Goal: Transaction & Acquisition: Download file/media

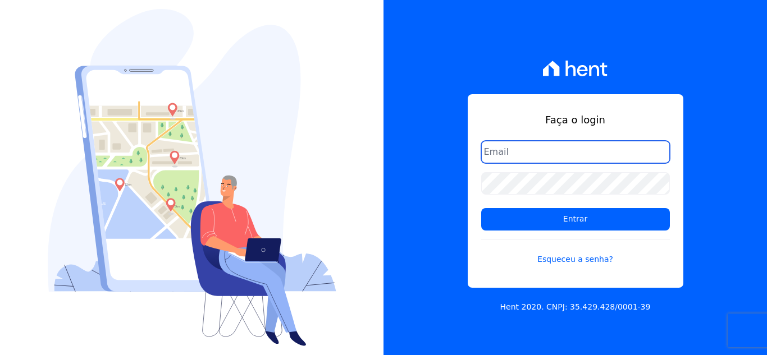
click at [510, 152] on input "email" at bounding box center [575, 152] width 189 height 22
type input "cabralempreendimentoscomercial@gmail.com"
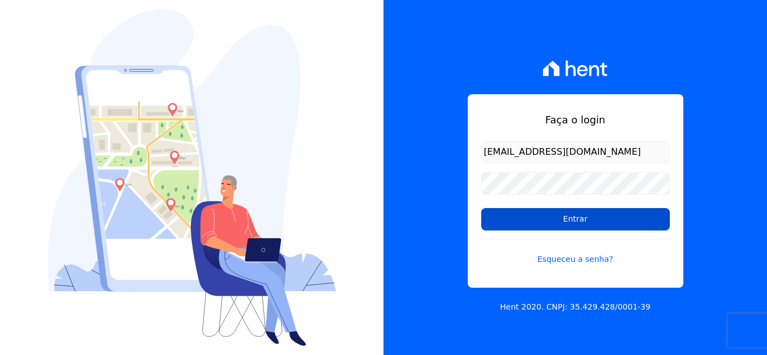
click at [547, 219] on input "Entrar" at bounding box center [575, 219] width 189 height 22
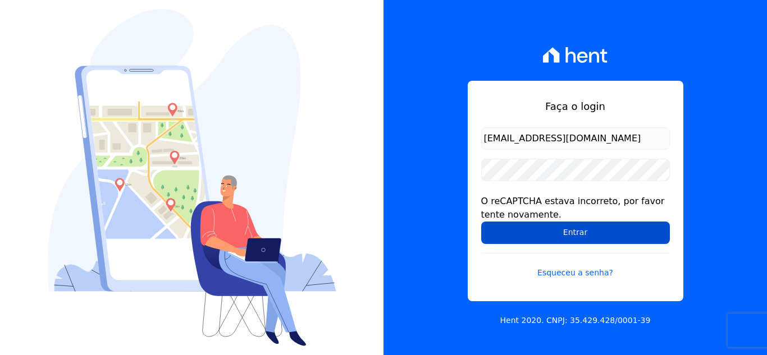
click at [548, 240] on input "Entrar" at bounding box center [575, 233] width 189 height 22
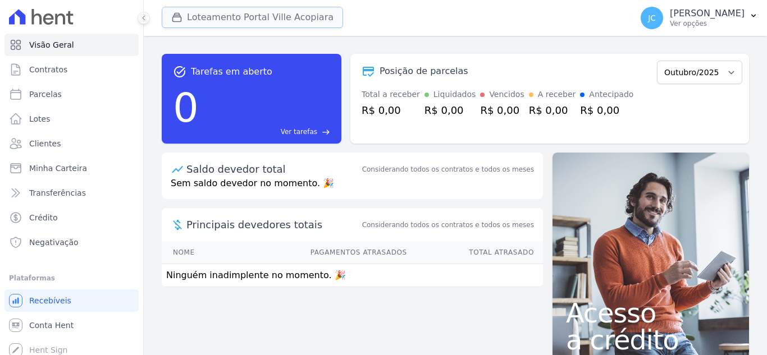
click at [260, 18] on button "Loteamento Portal Ville Acopiara" at bounding box center [252, 17] width 181 height 21
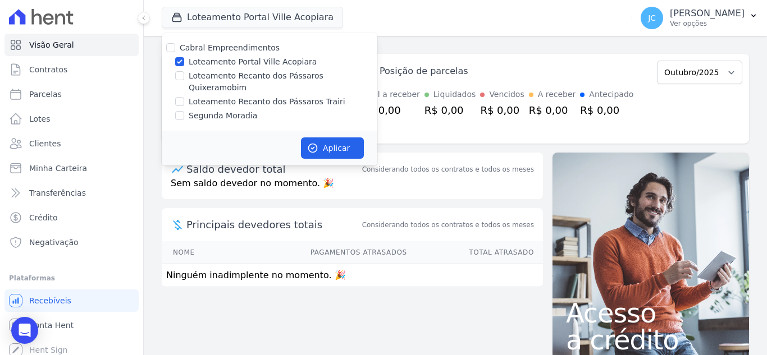
drag, startPoint x: 195, startPoint y: 64, endPoint x: 186, endPoint y: 82, distance: 20.3
click at [195, 65] on label "Loteamento Portal Ville Acopiara" at bounding box center [253, 62] width 128 height 12
click at [184, 65] on input "Loteamento Portal Ville Acopiara" at bounding box center [179, 61] width 9 height 9
checkbox input "false"
click at [190, 77] on label "Loteamento Recanto dos Pássaros Quixeramobim" at bounding box center [283, 82] width 189 height 24
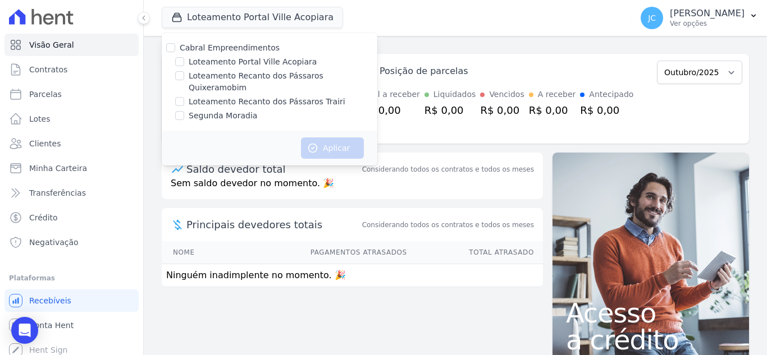
click at [184, 77] on input "Loteamento Recanto dos Pássaros Quixeramobim" at bounding box center [179, 75] width 9 height 9
checkbox input "true"
click at [308, 143] on icon "button" at bounding box center [312, 148] width 11 height 11
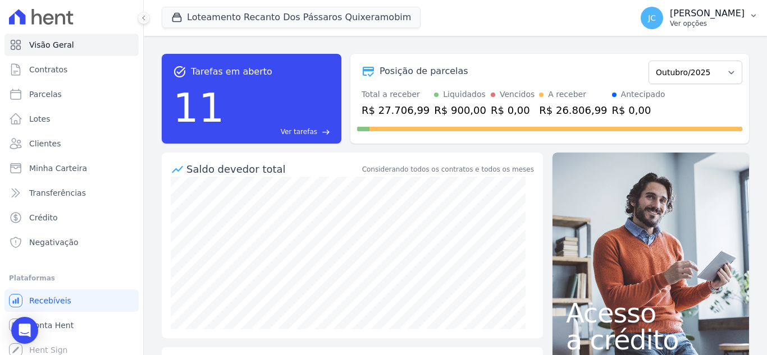
click at [717, 8] on p "[PERSON_NAME]" at bounding box center [707, 13] width 75 height 11
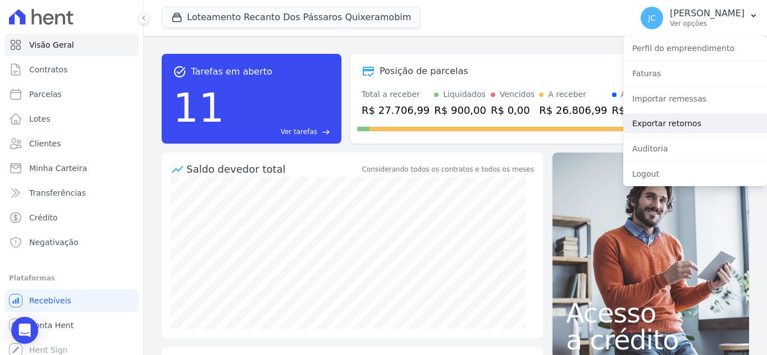
drag, startPoint x: 684, startPoint y: 127, endPoint x: 700, endPoint y: 132, distance: 16.7
click at [684, 127] on link "Exportar retornos" at bounding box center [695, 123] width 144 height 20
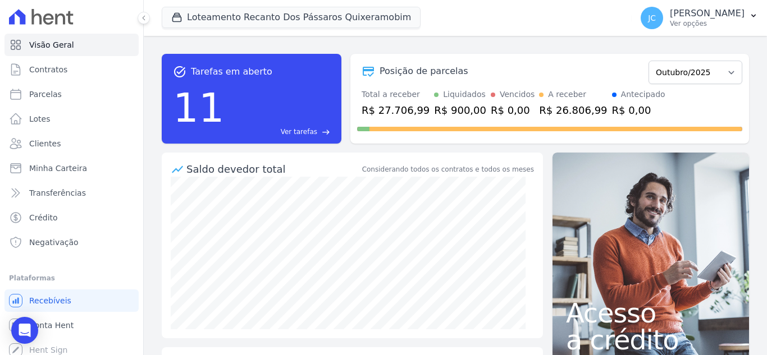
click at [648, 39] on div "task_alt Tarefas em aberto 11 Ver tarefas east Posição de parcelas Dezembro/202…" at bounding box center [455, 195] width 623 height 319
click at [682, 19] on p "[PERSON_NAME]" at bounding box center [707, 13] width 75 height 11
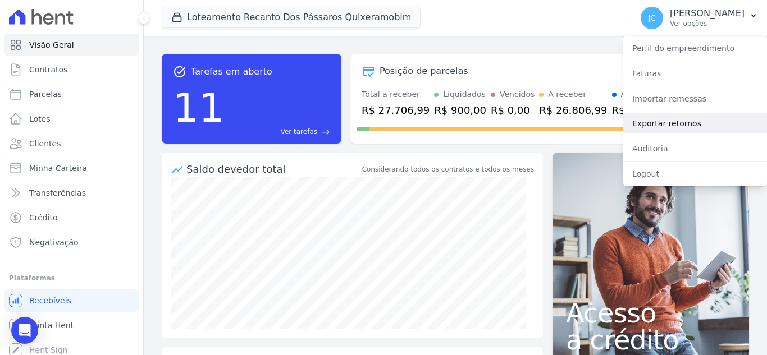
click at [658, 128] on link "Exportar retornos" at bounding box center [695, 123] width 144 height 20
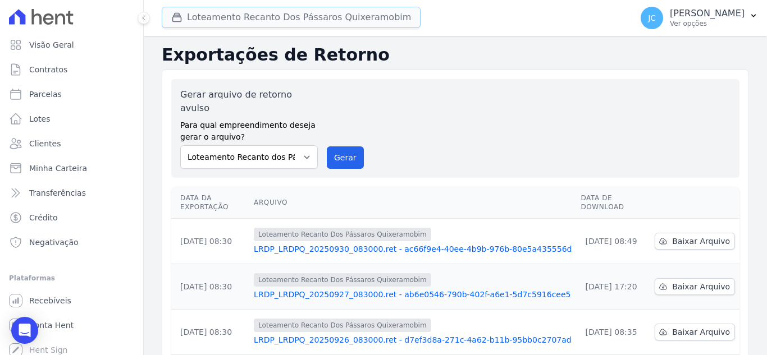
click at [350, 17] on button "Loteamento Recanto Dos Pássaros Quixeramobim" at bounding box center [291, 17] width 259 height 21
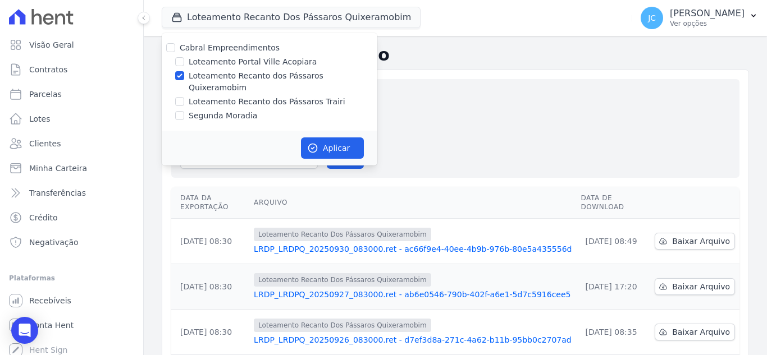
click at [202, 76] on label "Loteamento Recanto dos Pássaros Quixeramobim" at bounding box center [283, 82] width 189 height 24
click at [184, 76] on input "Loteamento Recanto dos Pássaros Quixeramobim" at bounding box center [179, 75] width 9 height 9
checkbox input "false"
click at [189, 96] on label "Loteamento Recanto dos Pássaros Trairi" at bounding box center [267, 102] width 157 height 12
click at [184, 97] on input "Loteamento Recanto dos Pássaros Trairi" at bounding box center [179, 101] width 9 height 9
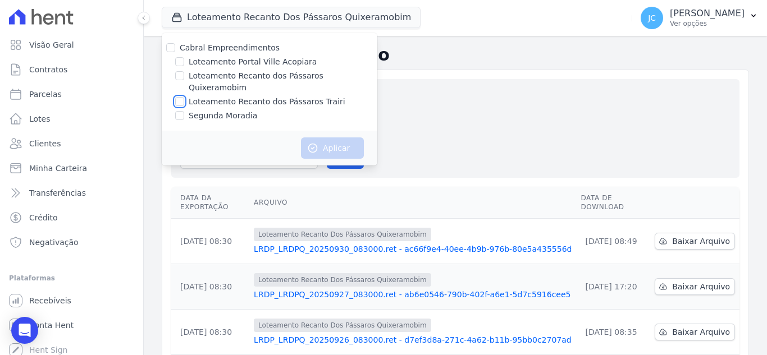
checkbox input "true"
click at [335, 138] on button "Aplicar" at bounding box center [332, 148] width 63 height 21
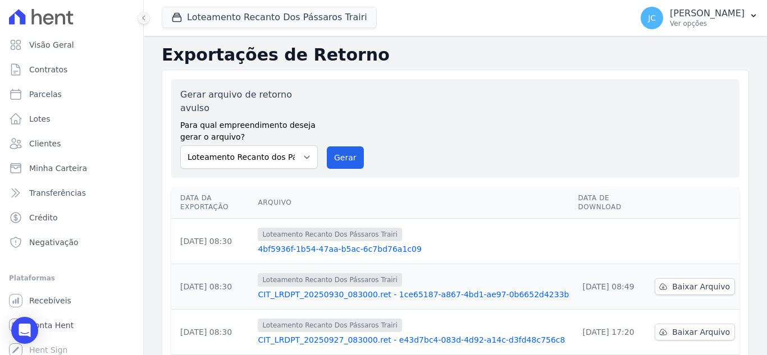
click at [376, 244] on link "4bf5936f-1b54-47aa-b5ac-6c7bd76a1c09" at bounding box center [413, 249] width 311 height 11
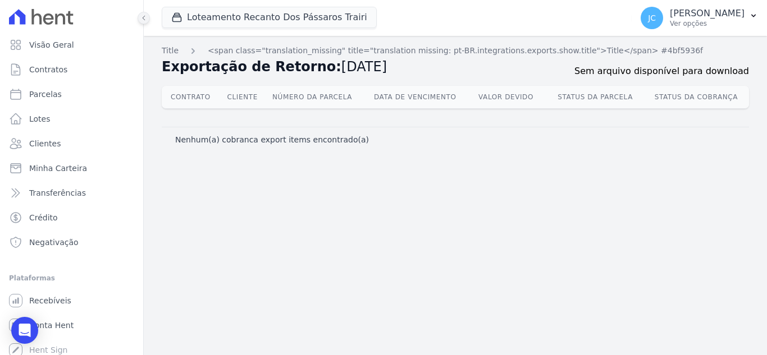
click at [146, 18] on icon at bounding box center [143, 18] width 7 height 7
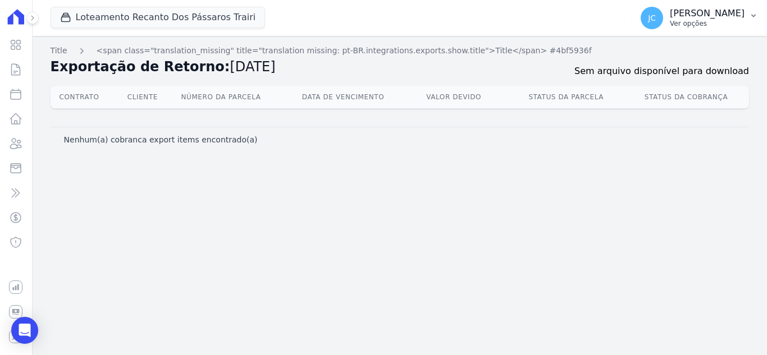
click at [731, 16] on p "[PERSON_NAME]" at bounding box center [707, 13] width 75 height 11
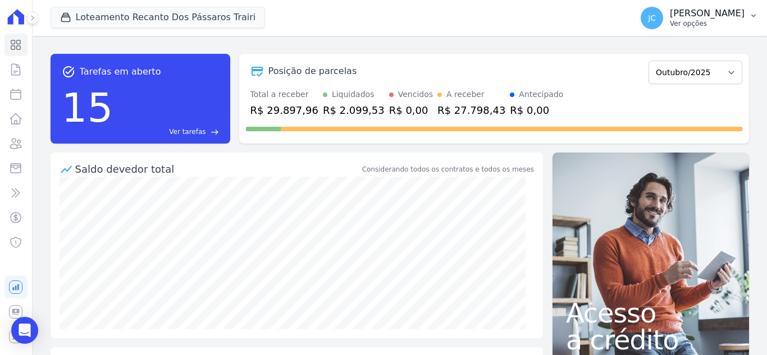
click at [704, 29] on button "JC JANAÍNA CABRAL Ver opções" at bounding box center [698, 17] width 135 height 31
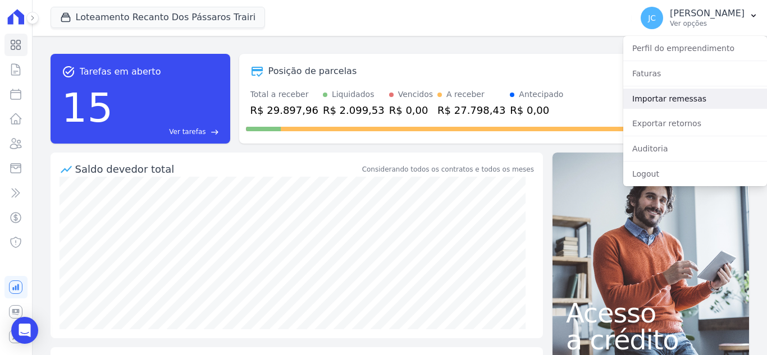
drag, startPoint x: 668, startPoint y: 98, endPoint x: 711, endPoint y: 103, distance: 43.5
click at [668, 98] on link "Importar remessas" at bounding box center [695, 99] width 144 height 20
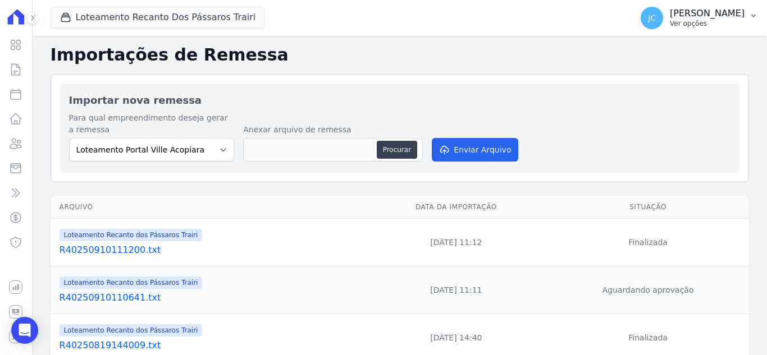
click at [721, 24] on p "Ver opções" at bounding box center [707, 23] width 75 height 9
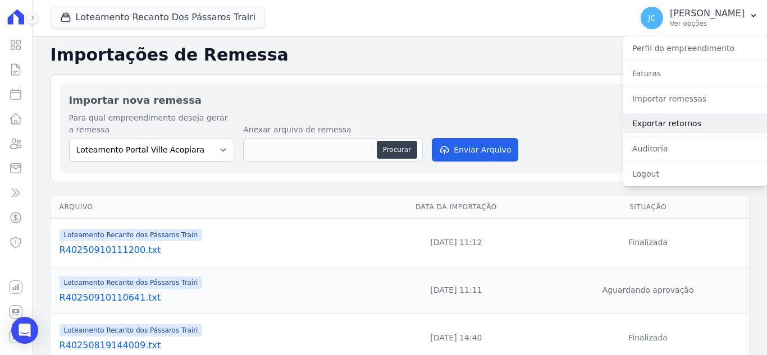
click at [676, 118] on link "Exportar retornos" at bounding box center [695, 123] width 144 height 20
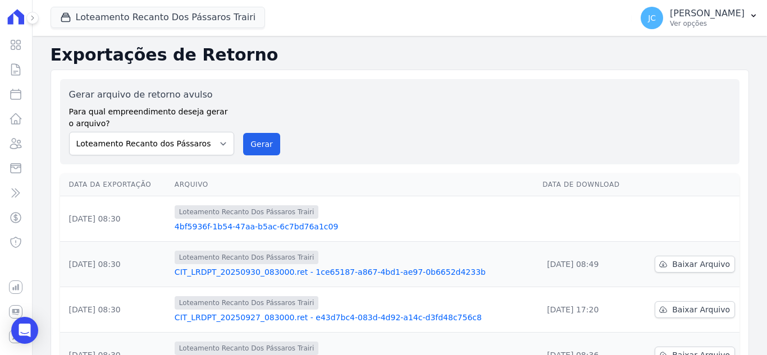
drag, startPoint x: 28, startPoint y: 332, endPoint x: 73, endPoint y: 324, distance: 46.2
click at [28, 332] on icon "Open Intercom Messenger" at bounding box center [24, 330] width 13 height 13
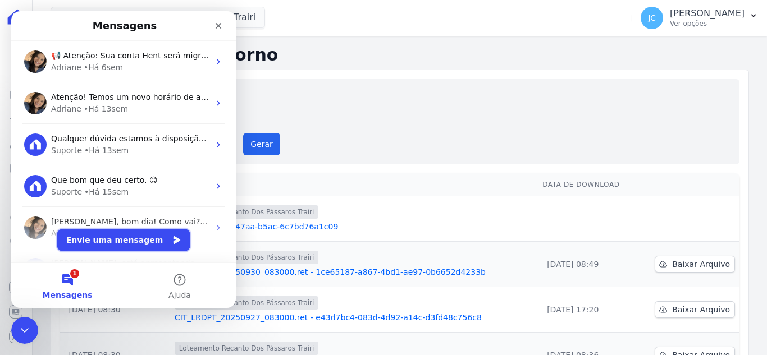
click at [142, 245] on button "Envie uma mensagem" at bounding box center [123, 240] width 133 height 22
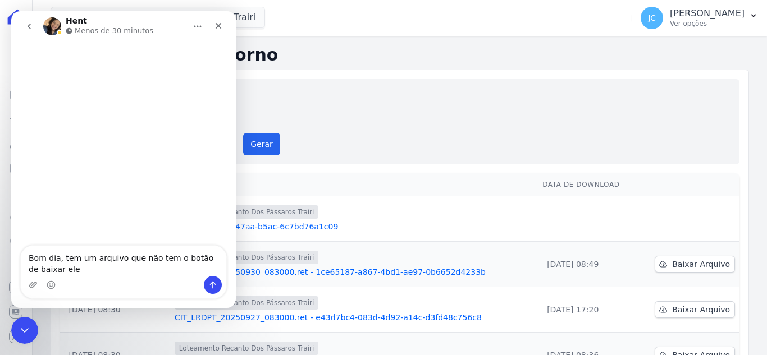
type textarea "Bom dia, tem um arquivo que não tem o botão de baixar ele"
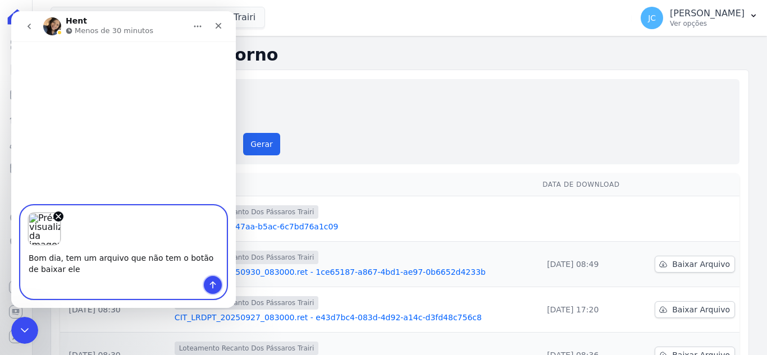
click at [219, 287] on button "Enviar uma mensagem" at bounding box center [213, 285] width 18 height 18
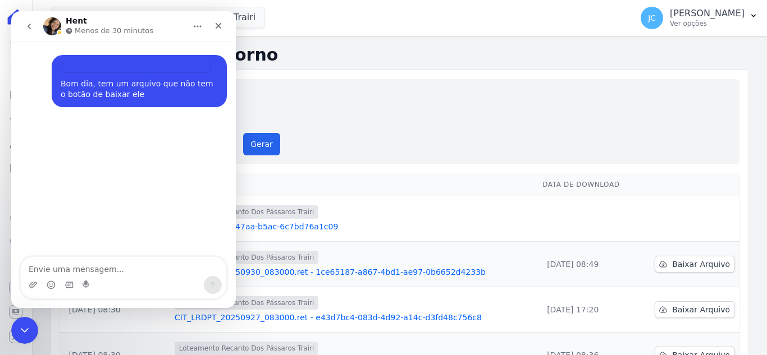
click at [29, 24] on icon "go back" at bounding box center [29, 26] width 9 height 9
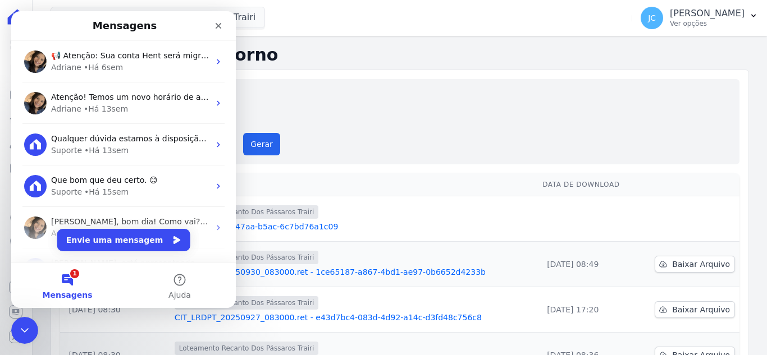
click at [67, 287] on button "1 Mensagens" at bounding box center [67, 285] width 112 height 45
click at [69, 282] on button "1 Mensagens" at bounding box center [67, 285] width 112 height 45
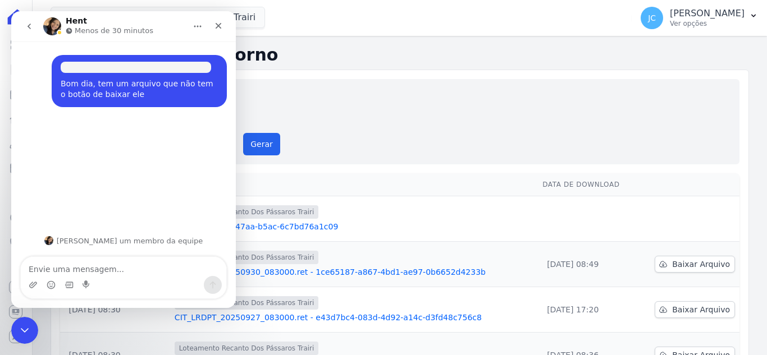
click at [69, 282] on div "Messenger da Intercom" at bounding box center [123, 285] width 205 height 18
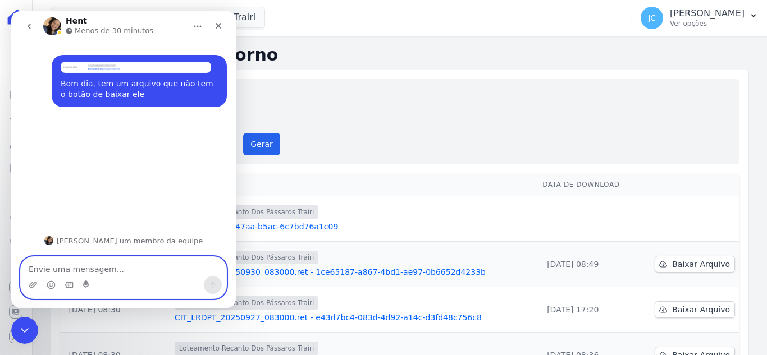
click at [129, 269] on textarea "Envie uma mensagem..." at bounding box center [123, 266] width 205 height 19
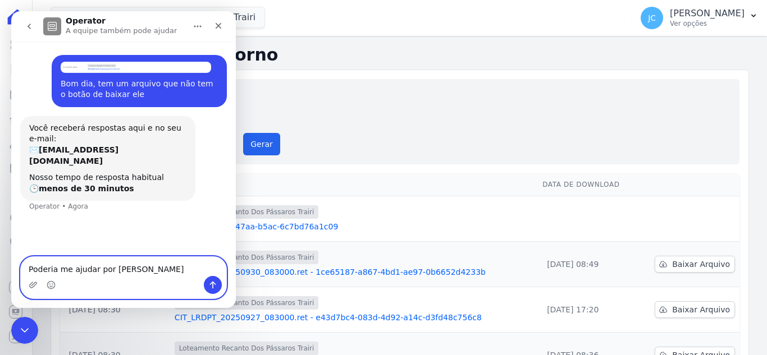
type textarea "Poderia me ajudar por favor"
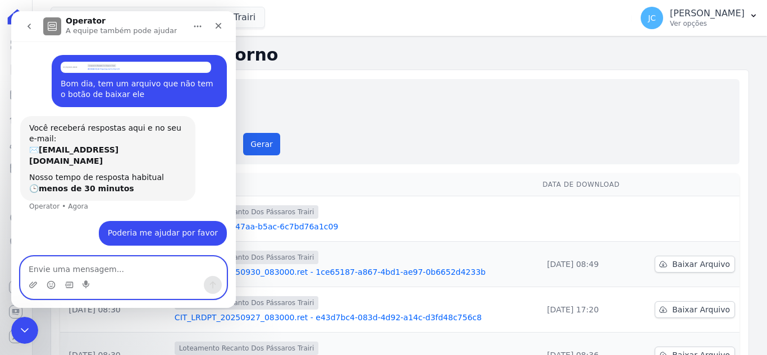
scroll to position [12, 0]
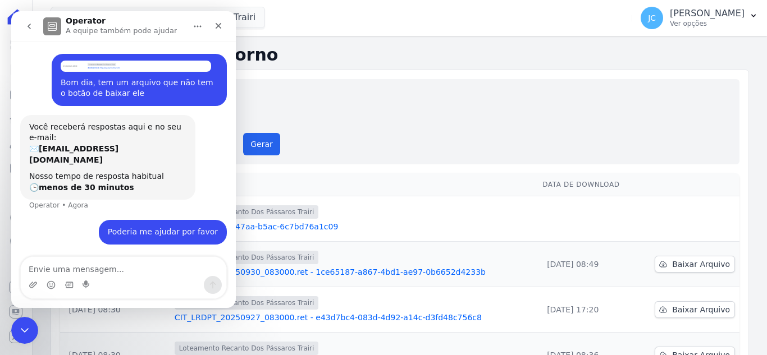
click at [383, 156] on div "Gerar arquivo de retorno avulso Para qual empreendimento deseja gerar o arquivo…" at bounding box center [399, 121] width 679 height 85
click at [214, 21] on div "Fechar" at bounding box center [218, 26] width 20 height 20
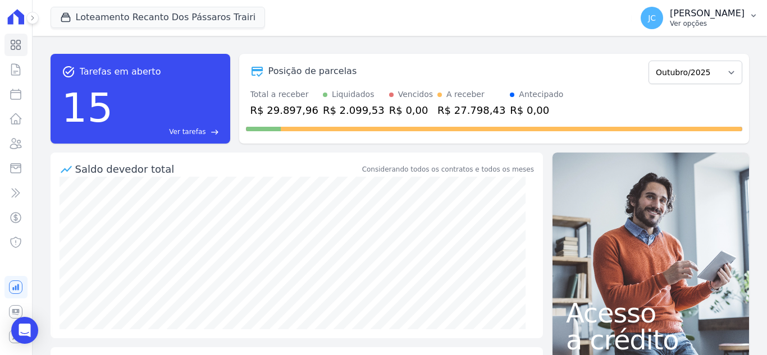
click at [694, 16] on p "[PERSON_NAME]" at bounding box center [707, 13] width 75 height 11
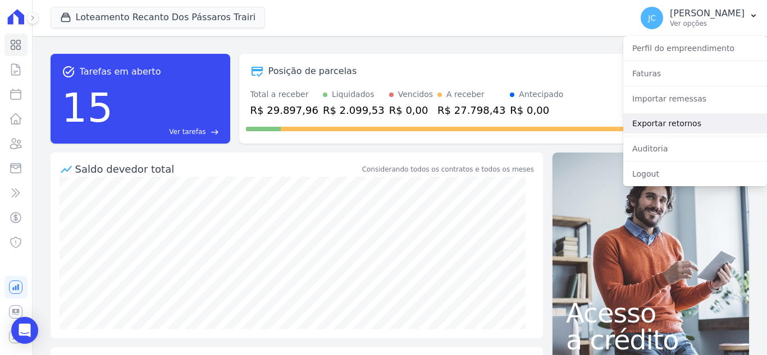
click at [649, 122] on link "Exportar retornos" at bounding box center [695, 123] width 144 height 20
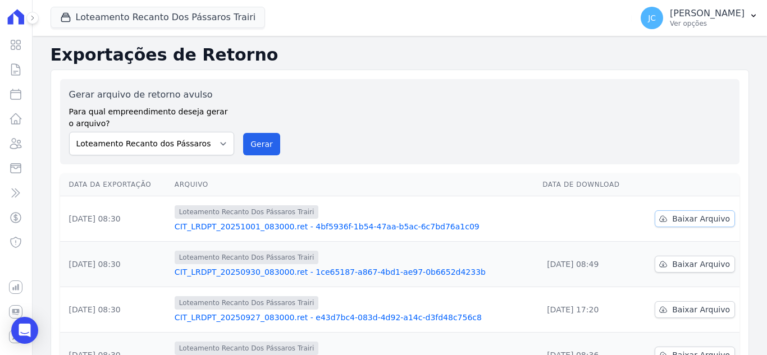
click at [694, 213] on link "Baixar Arquivo" at bounding box center [694, 218] width 80 height 17
click at [175, 20] on button "Loteamento Recanto Dos Pássaros Trairi" at bounding box center [158, 17] width 215 height 21
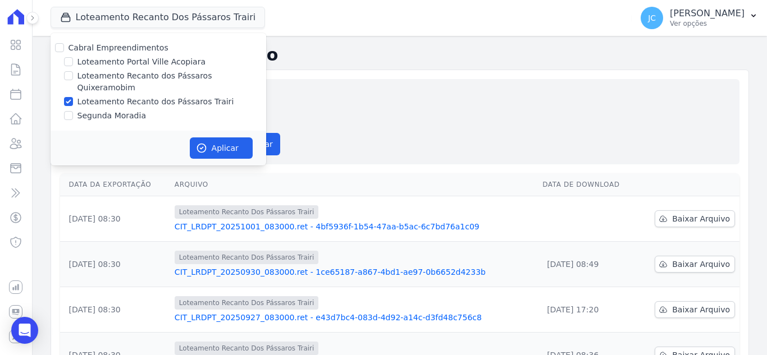
click at [100, 96] on label "Loteamento Recanto dos Pássaros Trairi" at bounding box center [155, 102] width 157 height 12
click at [73, 97] on input "Loteamento Recanto dos Pássaros Trairi" at bounding box center [68, 101] width 9 height 9
checkbox input "false"
click at [126, 74] on label "Loteamento Recanto dos Pássaros Quixeramobim" at bounding box center [171, 82] width 189 height 24
click at [73, 74] on input "Loteamento Recanto dos Pássaros Quixeramobim" at bounding box center [68, 75] width 9 height 9
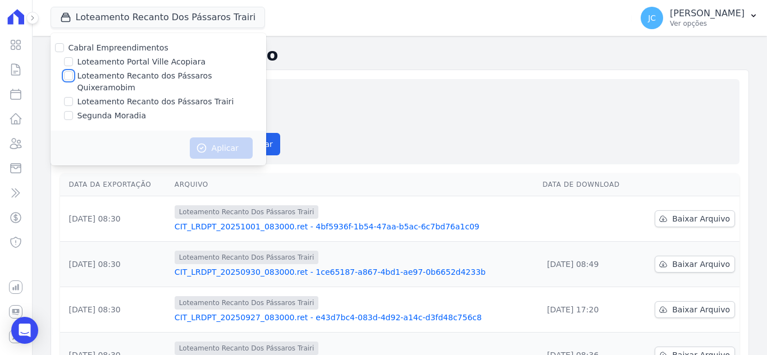
checkbox input "true"
click at [218, 145] on button "Aplicar" at bounding box center [221, 148] width 63 height 21
